Goal: Find specific page/section: Find specific page/section

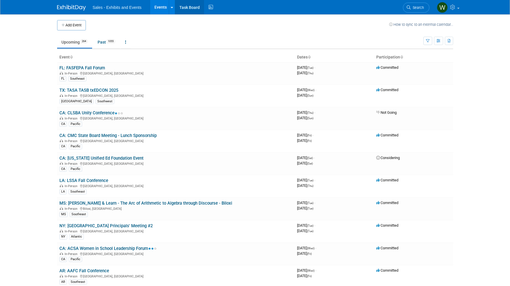
click at [183, 6] on link "Task Board" at bounding box center [189, 7] width 29 height 14
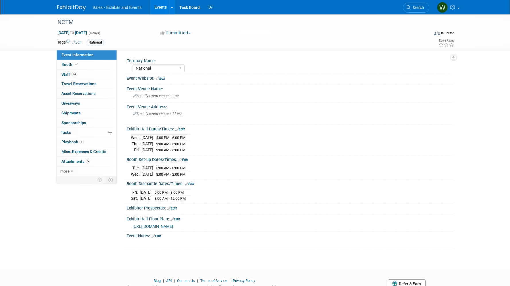
select select "National"
click at [66, 74] on span "Staff 14" at bounding box center [69, 74] width 16 height 5
